Goal: Find specific page/section: Find specific page/section

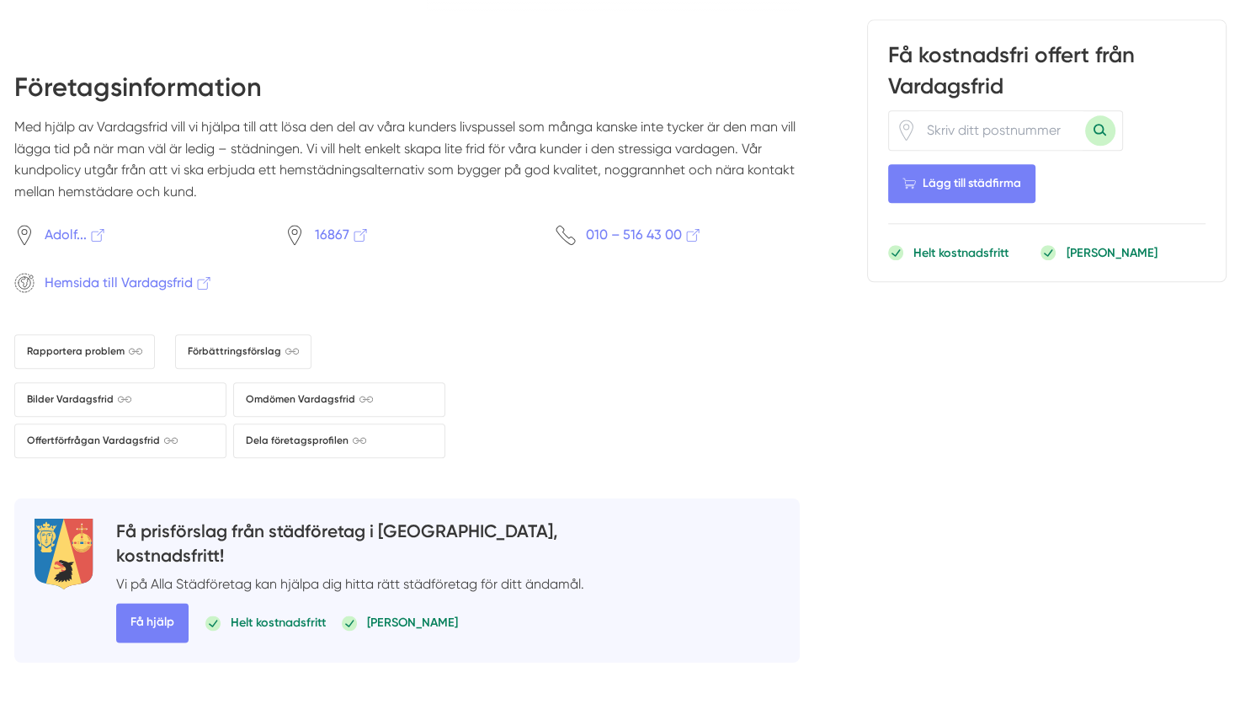
scroll to position [1857, 0]
click at [127, 280] on span "Hemsida till Vardagsfrid" at bounding box center [129, 284] width 168 height 21
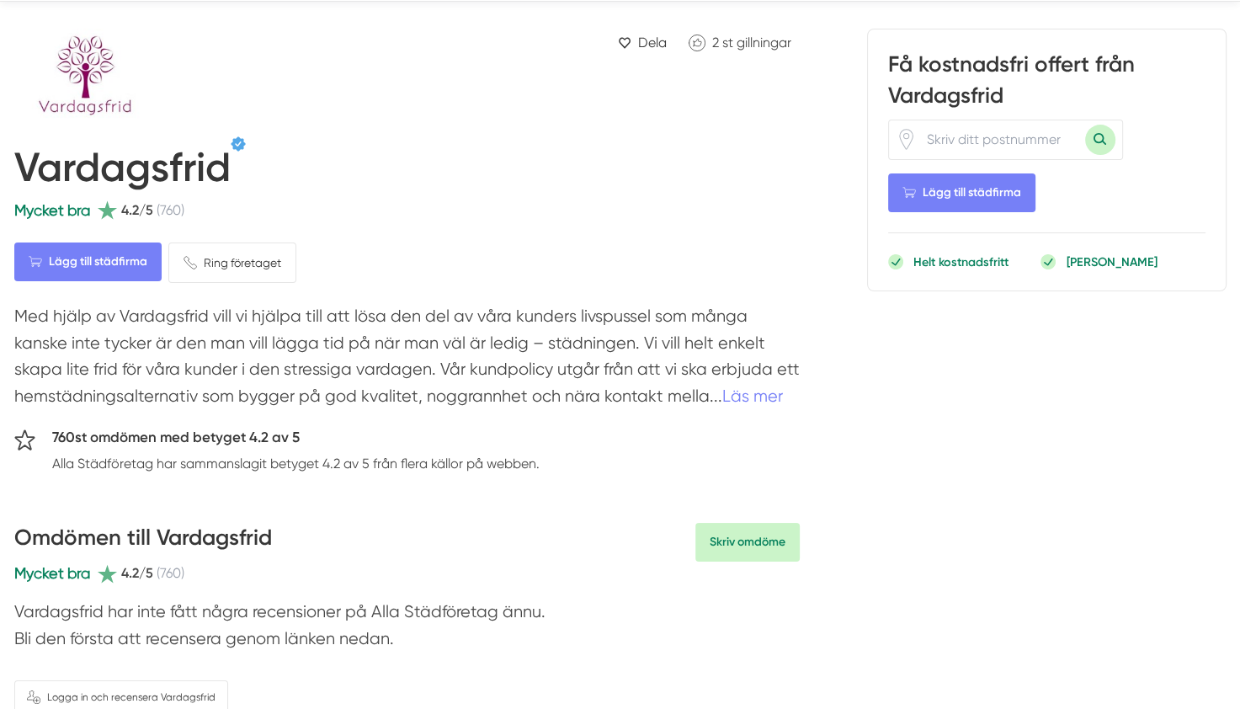
scroll to position [0, 0]
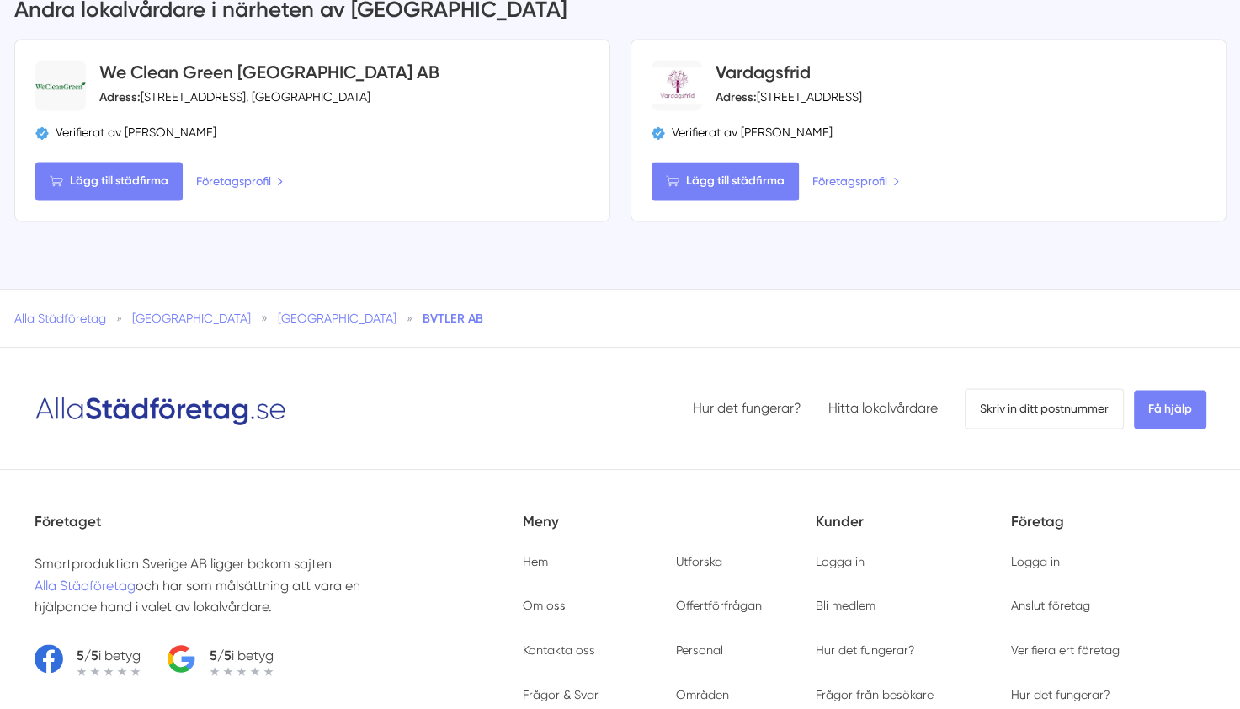
scroll to position [2835, 0]
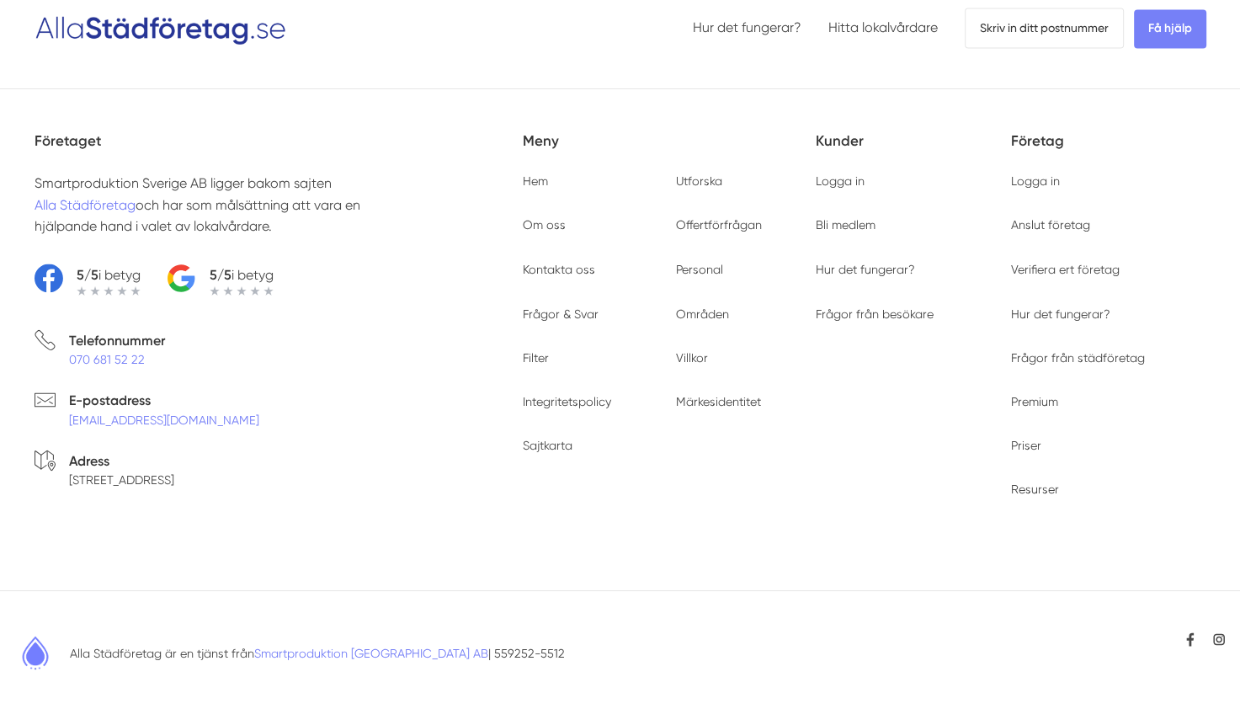
click at [166, 407] on li "E-postadress info@allaorder.se" at bounding box center [279, 412] width 488 height 47
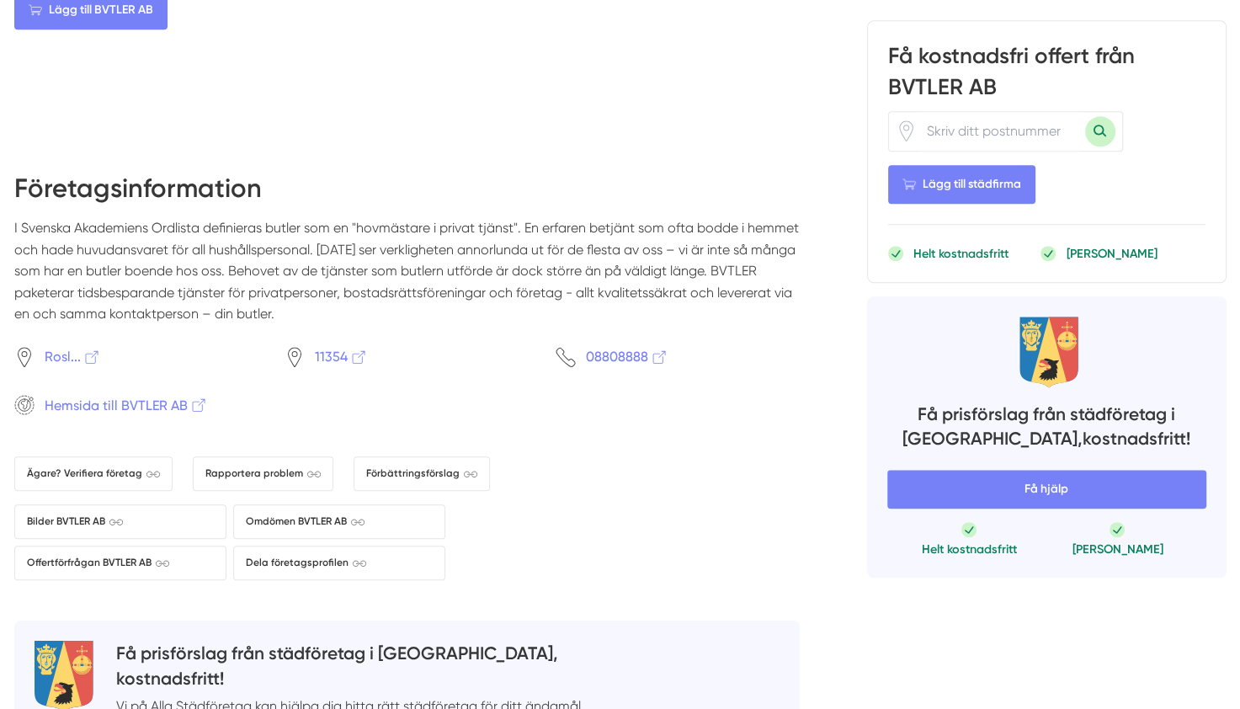
scroll to position [1521, 0]
click at [162, 400] on span "Hemsida till BVTLER AB" at bounding box center [126, 406] width 163 height 21
click at [126, 396] on span "Hemsida till BVTLER AB" at bounding box center [126, 406] width 163 height 21
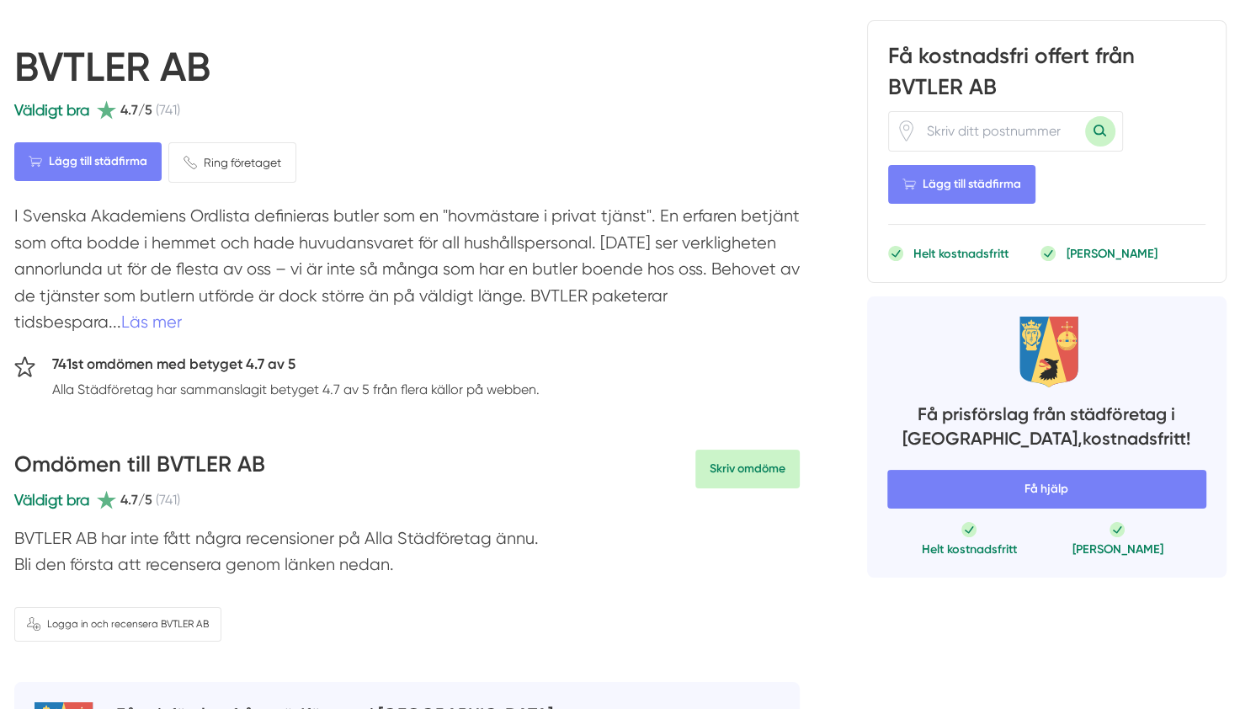
scroll to position [168, 0]
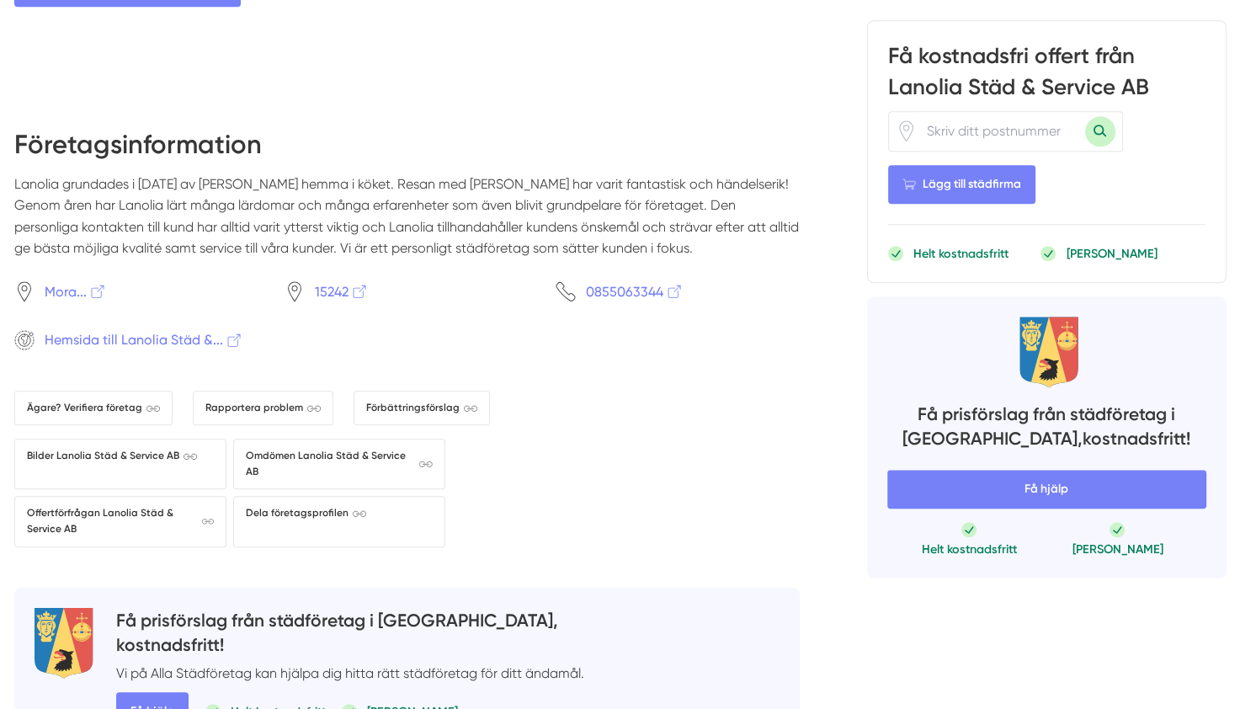
scroll to position [1544, 0]
click at [133, 351] on span "Hemsida till Lanolia Städ &..." at bounding box center [144, 340] width 199 height 21
